Goal: Information Seeking & Learning: Learn about a topic

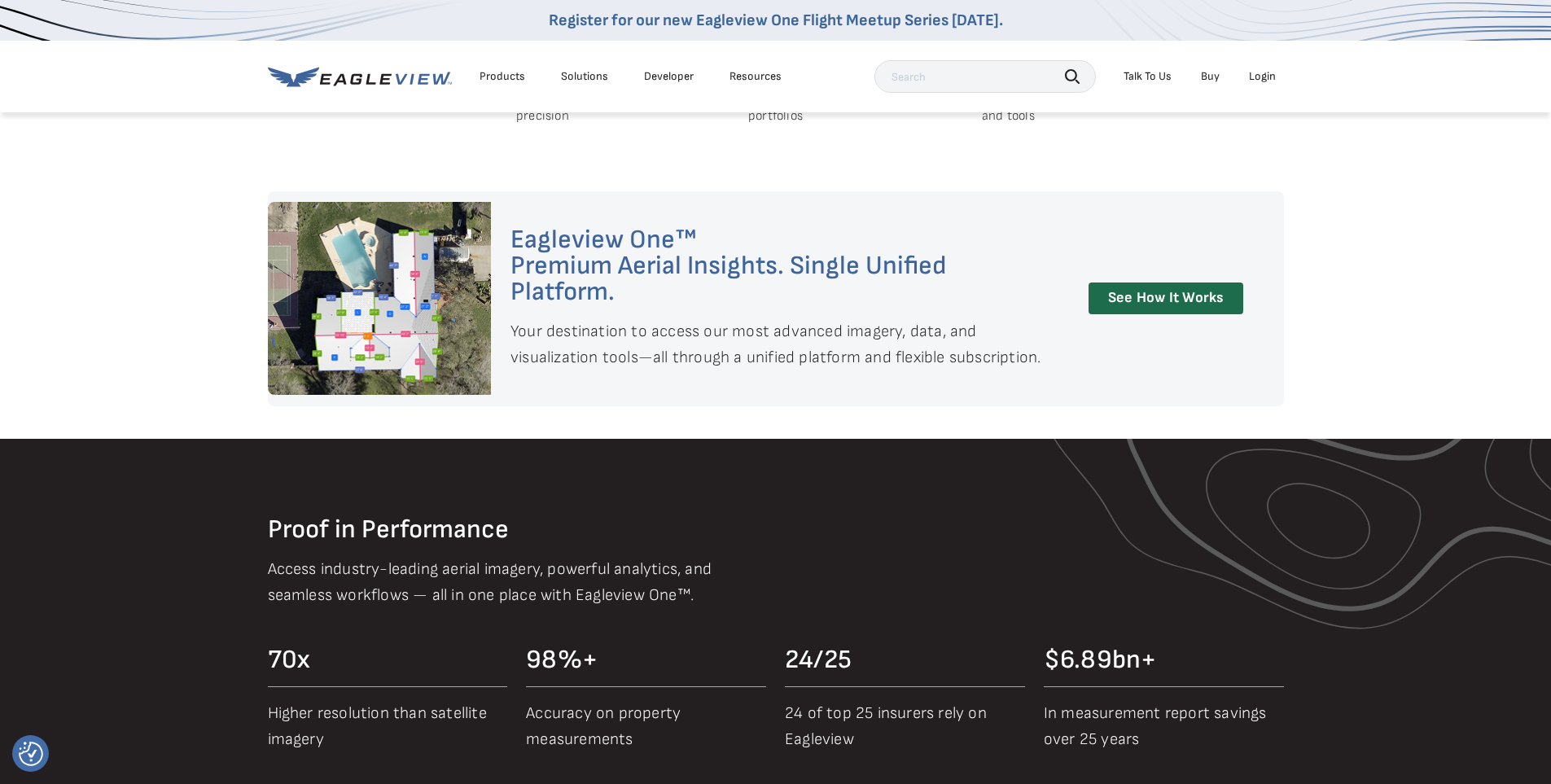
scroll to position [1403, 0]
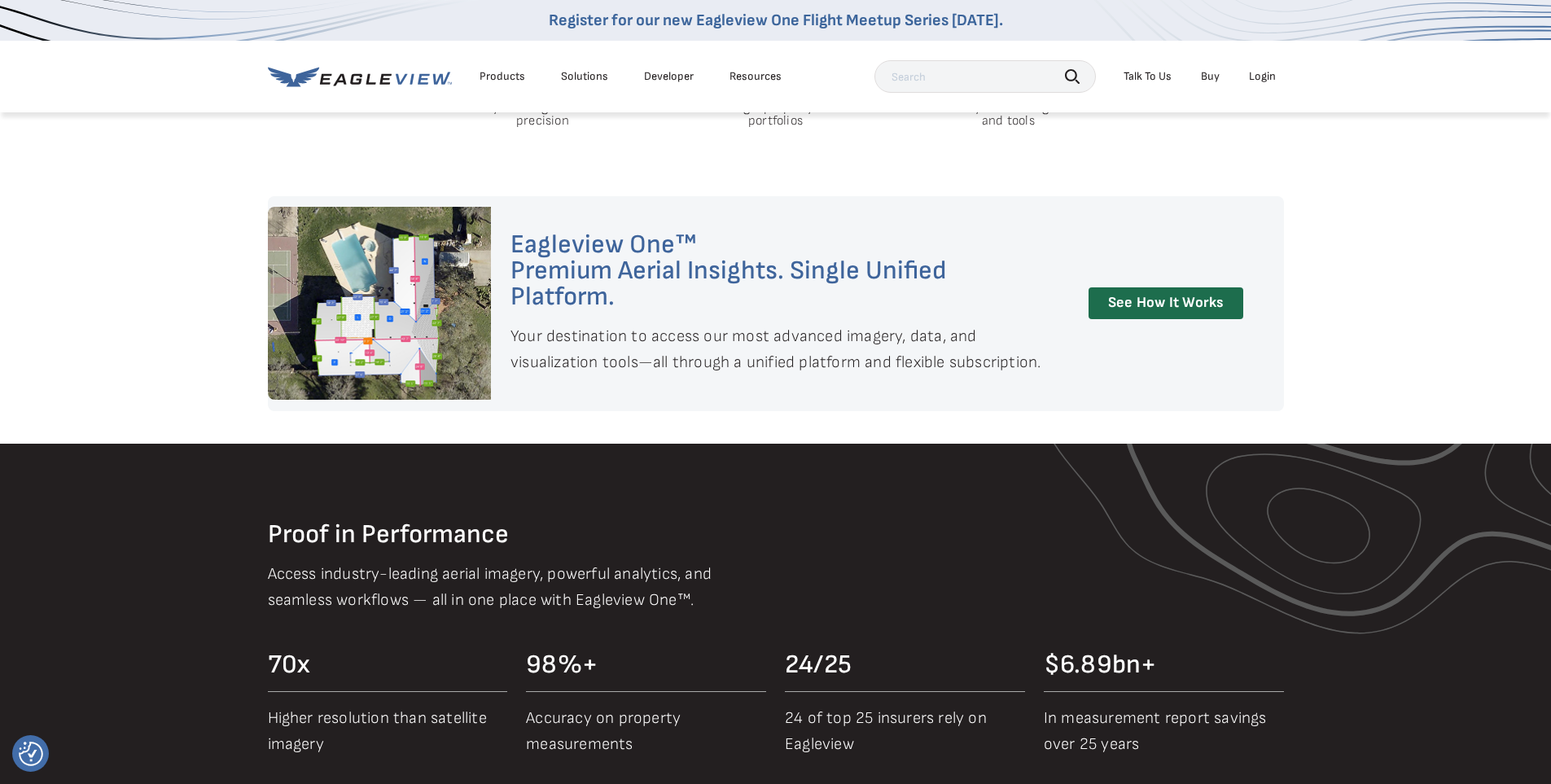
click at [1179, 323] on div "Eagleview One™ Premium Aerial Insights. Single Unified Platform. Your destinati…" at bounding box center [776, 303] width 1016 height 215
click at [1177, 310] on link "See How It Works" at bounding box center [1166, 303] width 155 height 32
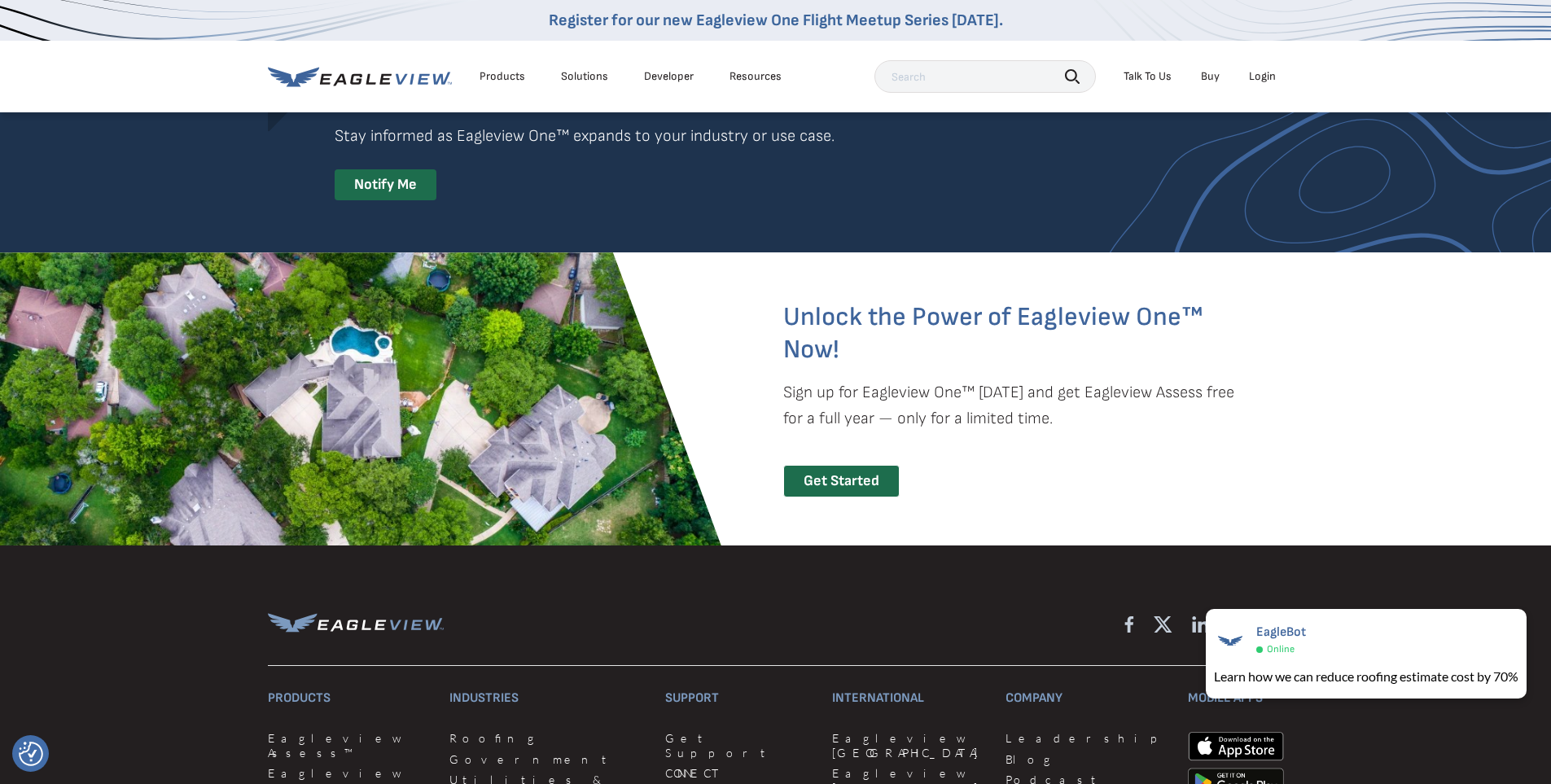
scroll to position [3152, 0]
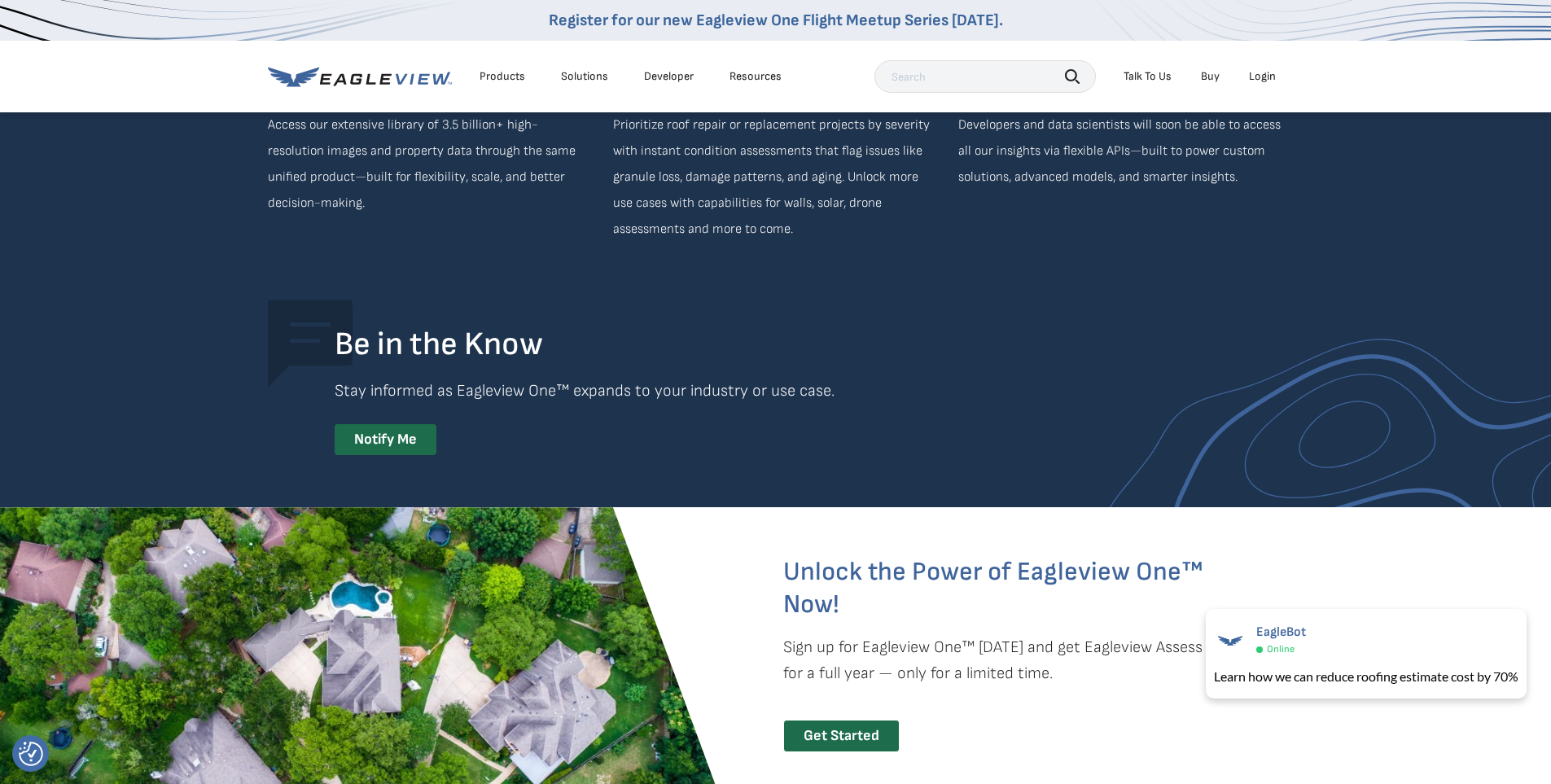
click at [513, 77] on div "Products" at bounding box center [502, 76] width 45 height 15
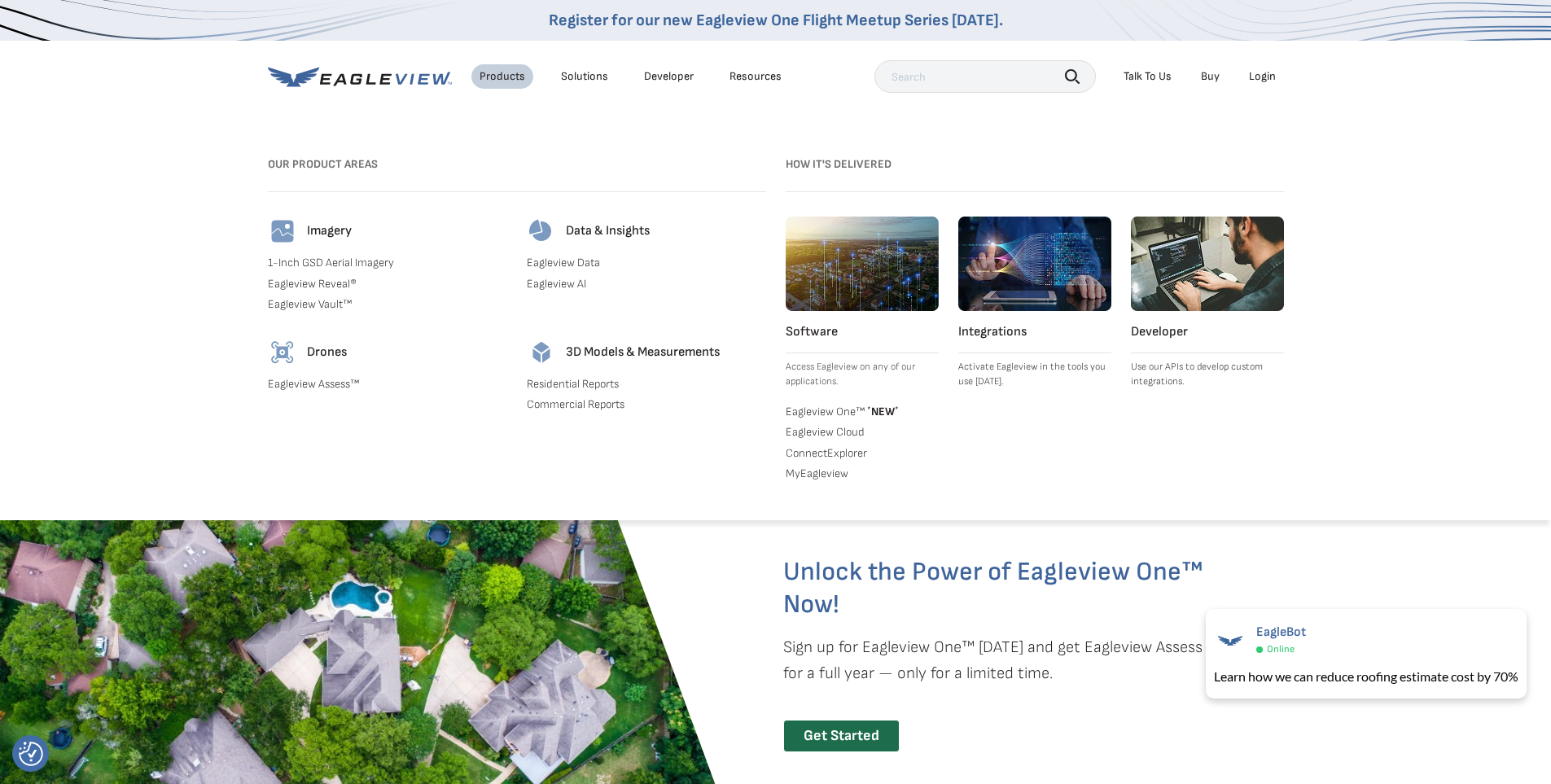
click at [810, 415] on link "Eagleview One™ * NEW *" at bounding box center [862, 410] width 153 height 16
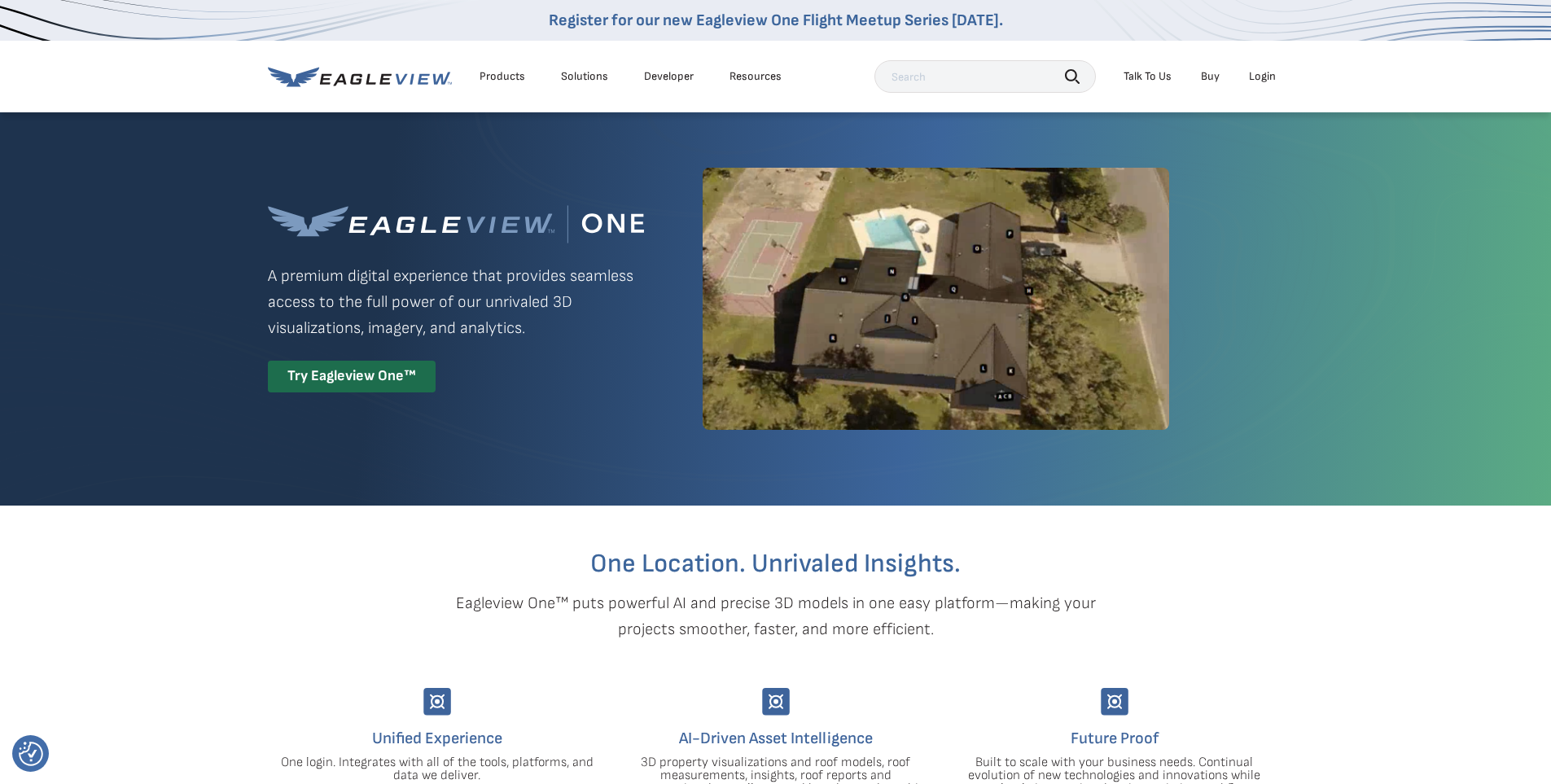
click at [594, 78] on div "Solutions" at bounding box center [584, 76] width 47 height 15
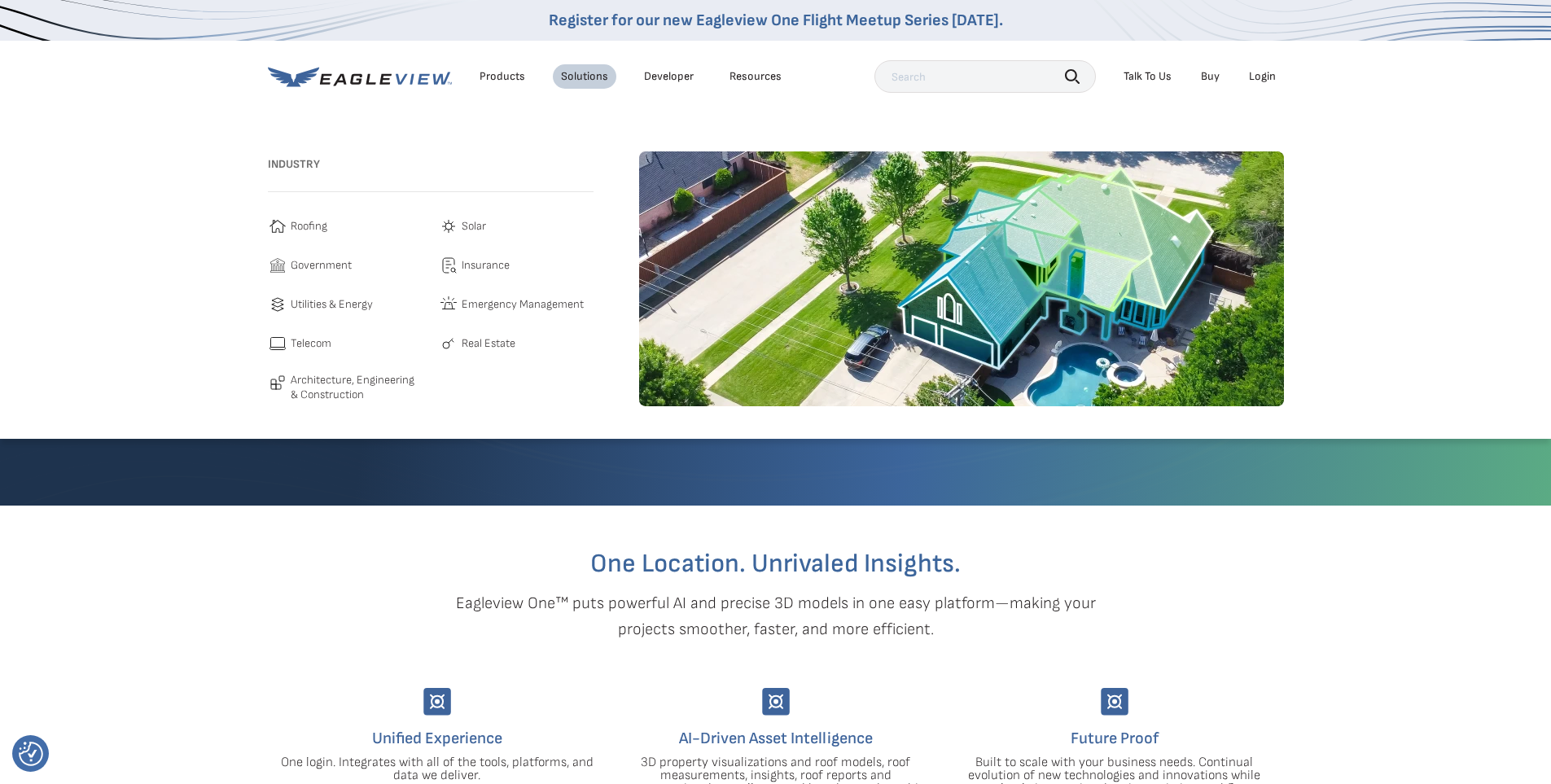
click at [338, 394] on span "Architecture, Engineering & Construction" at bounding box center [357, 387] width 132 height 28
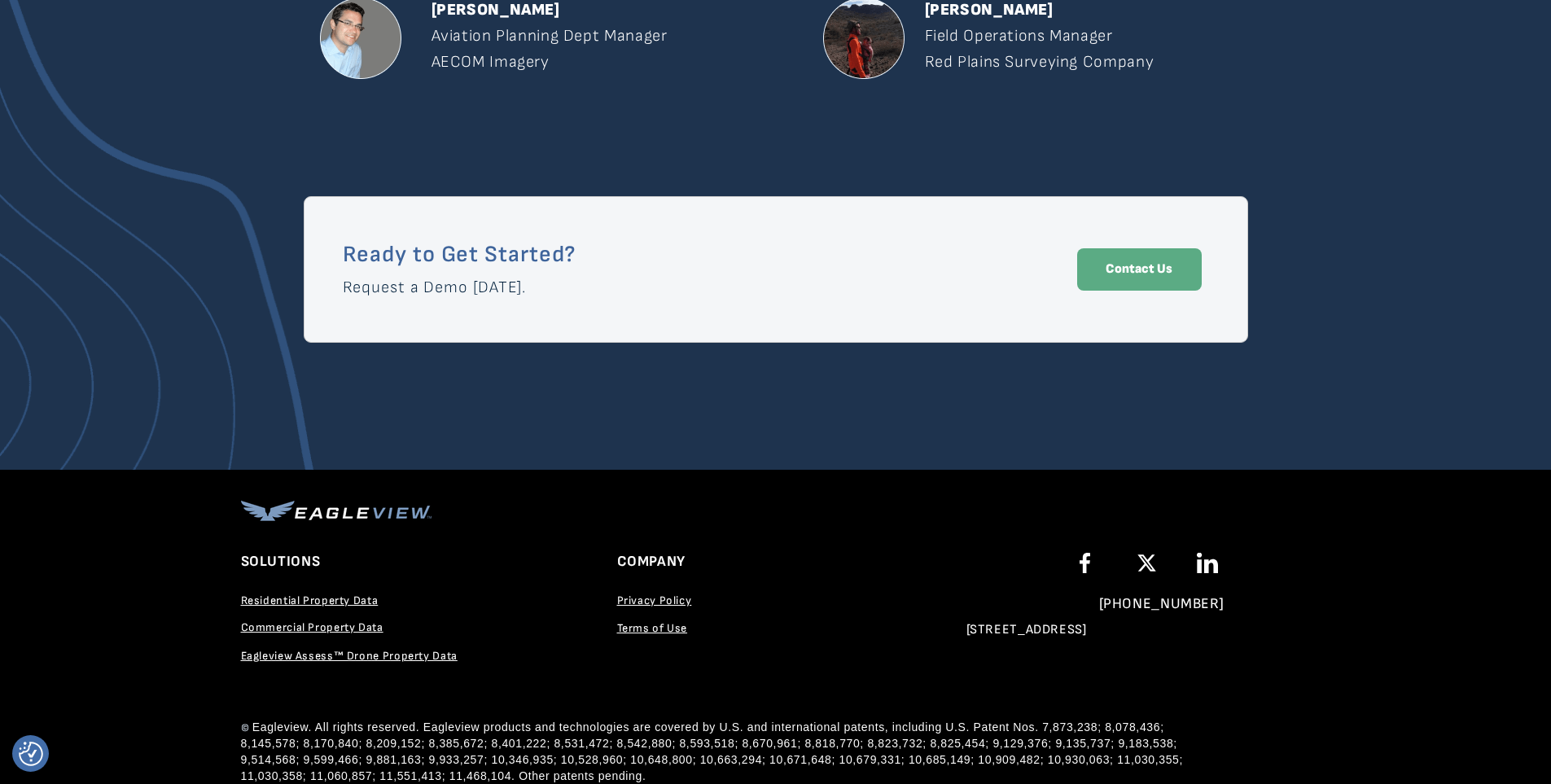
scroll to position [2733, 0]
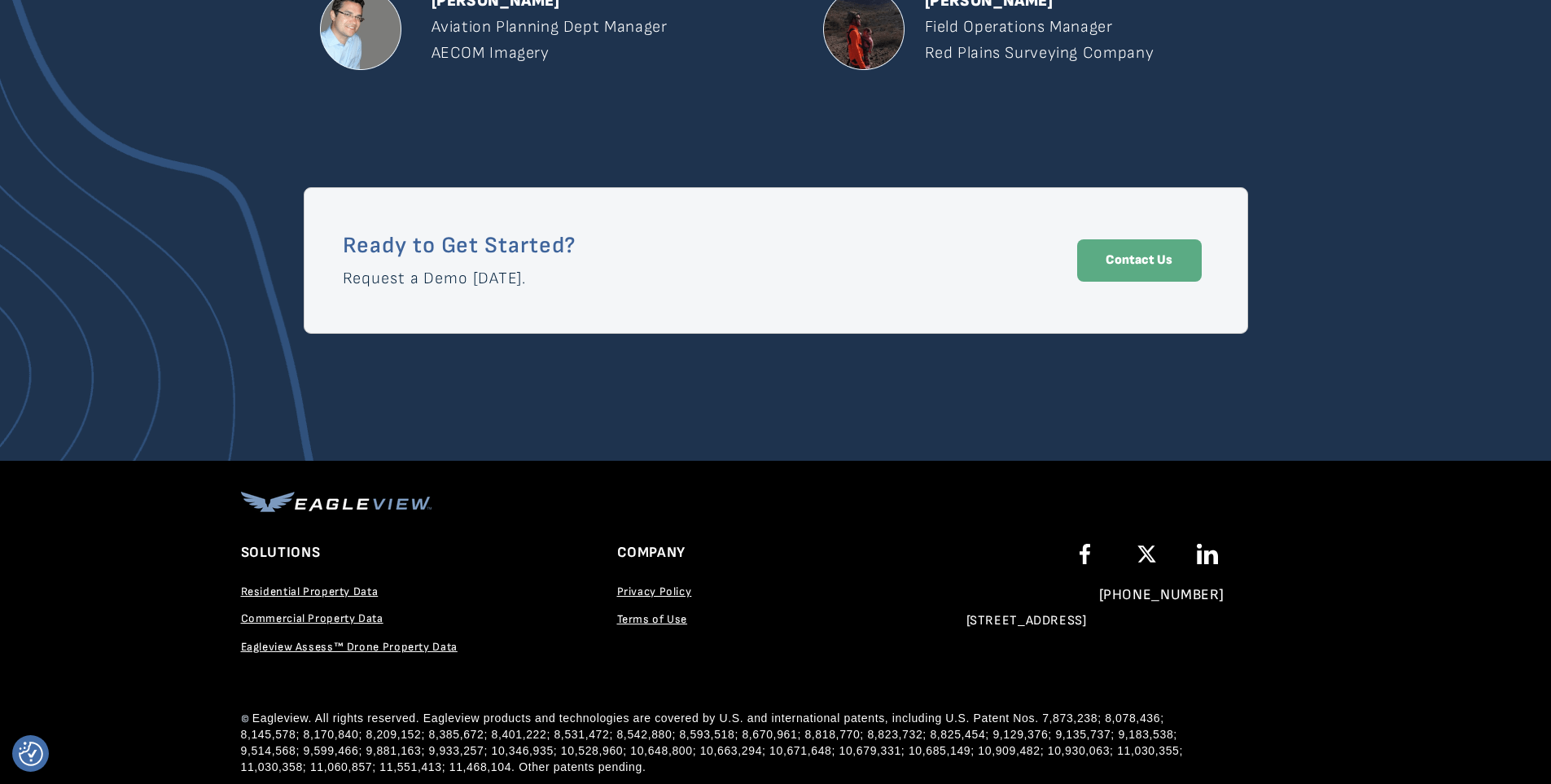
click at [341, 590] on span "Residential Property Data" at bounding box center [310, 591] width 138 height 14
